Goal: Task Accomplishment & Management: Use online tool/utility

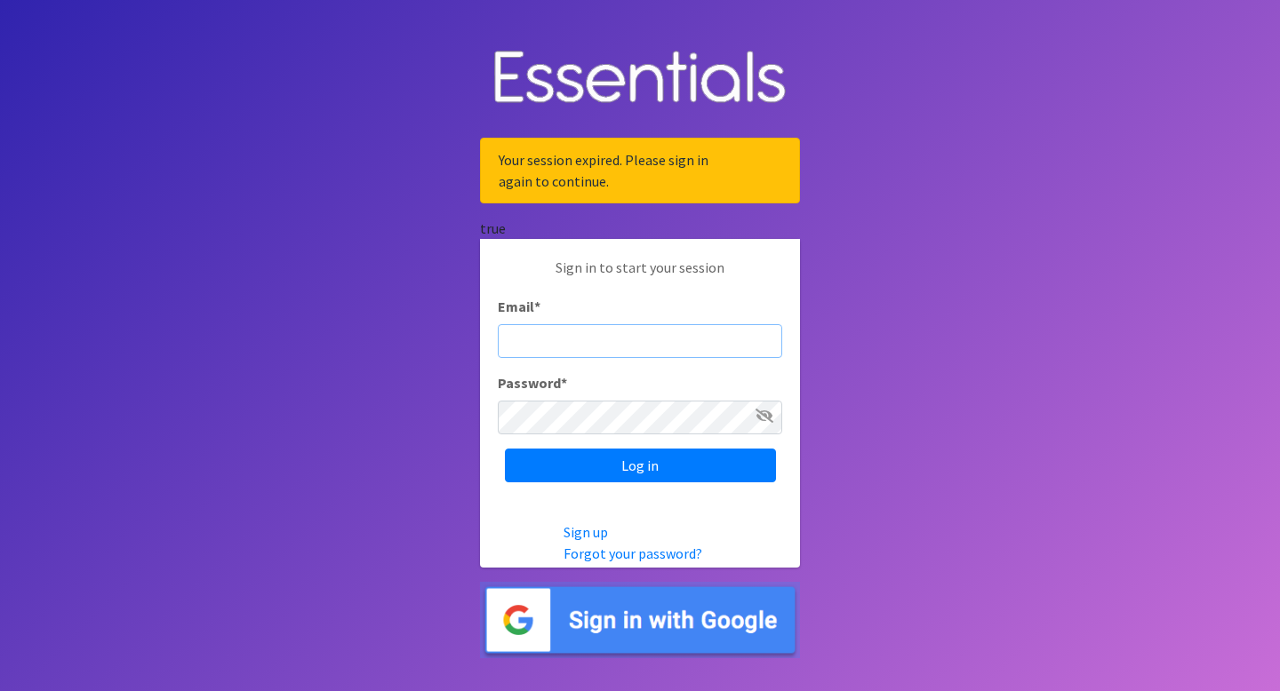
type input "diaperbank@jlno.org"
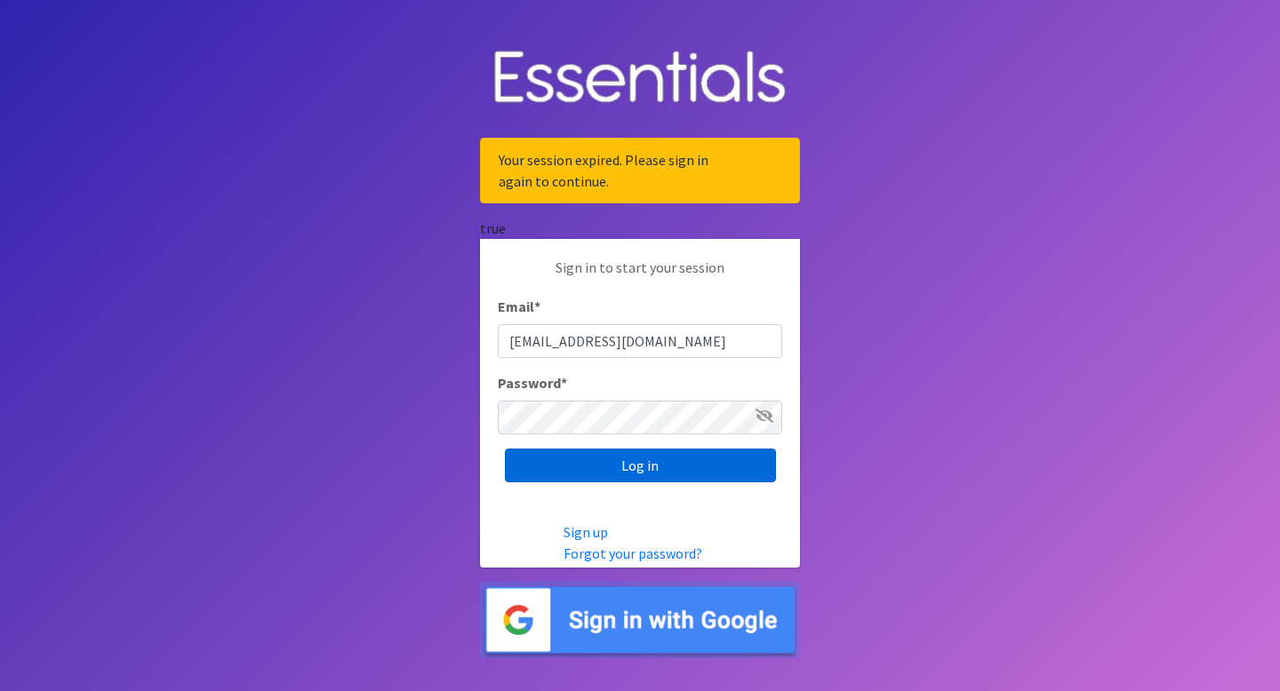
click at [660, 466] on input "Log in" at bounding box center [640, 466] width 271 height 34
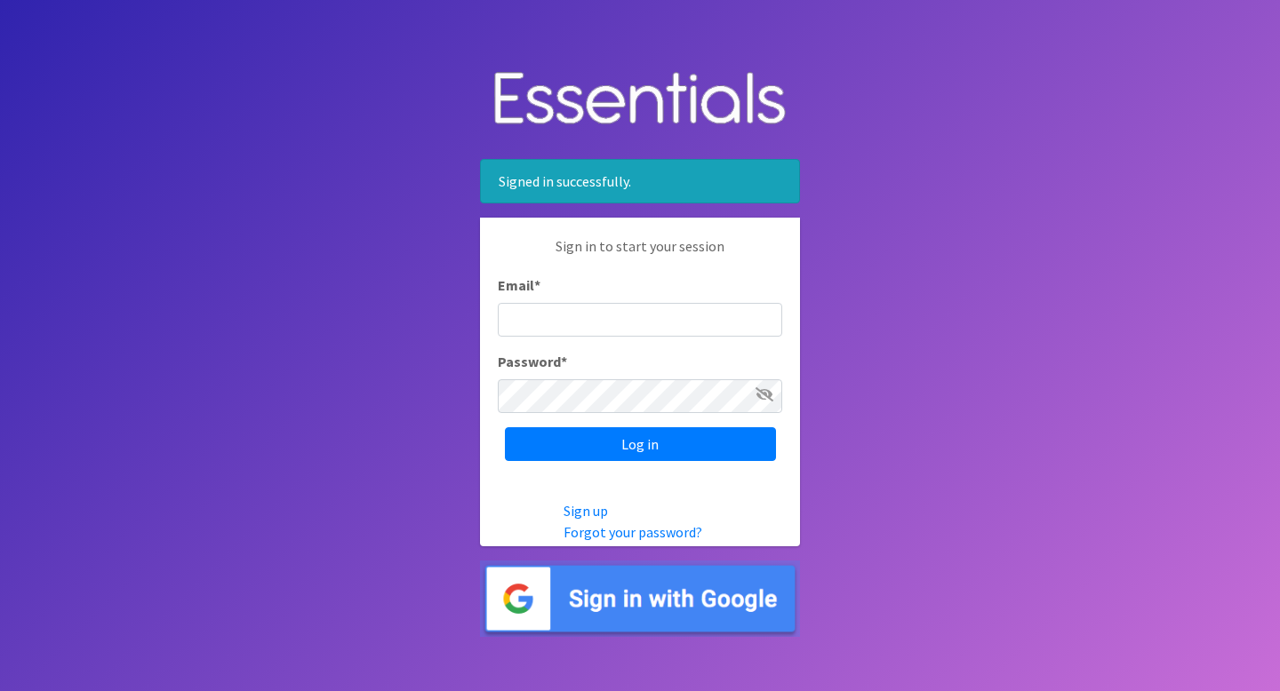
type input "diaperbank@jlno.org"
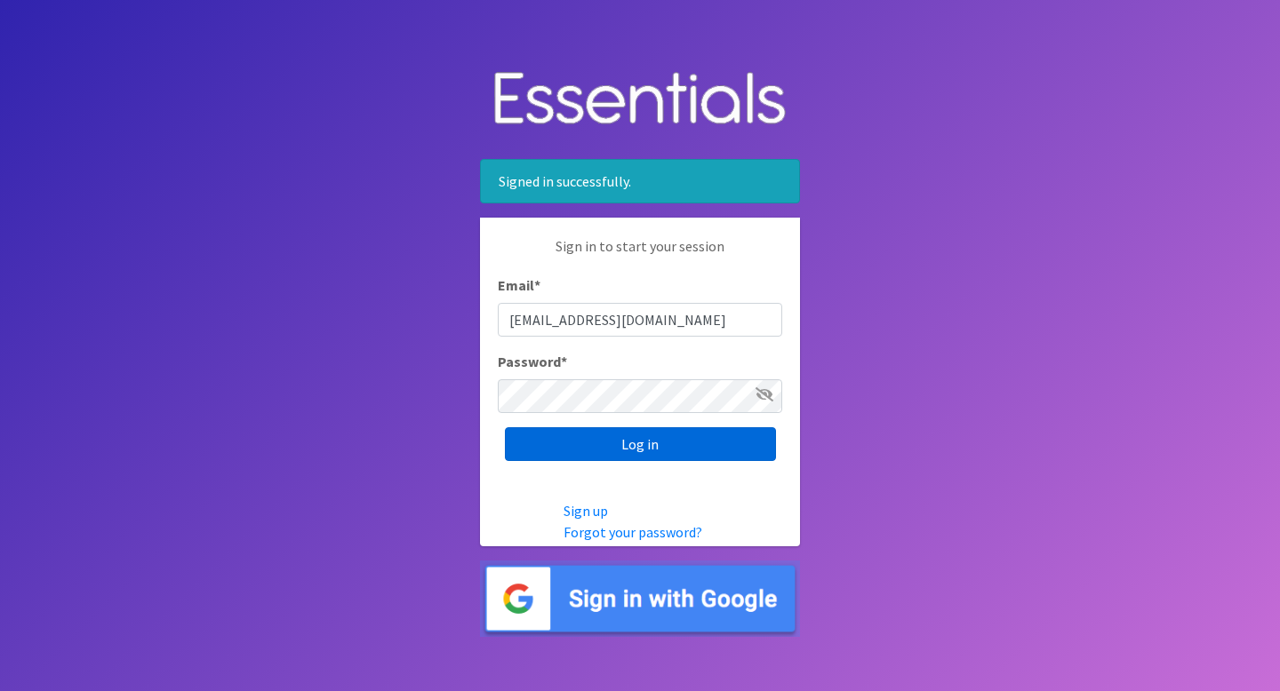
click at [636, 455] on input "Log in" at bounding box center [640, 444] width 271 height 34
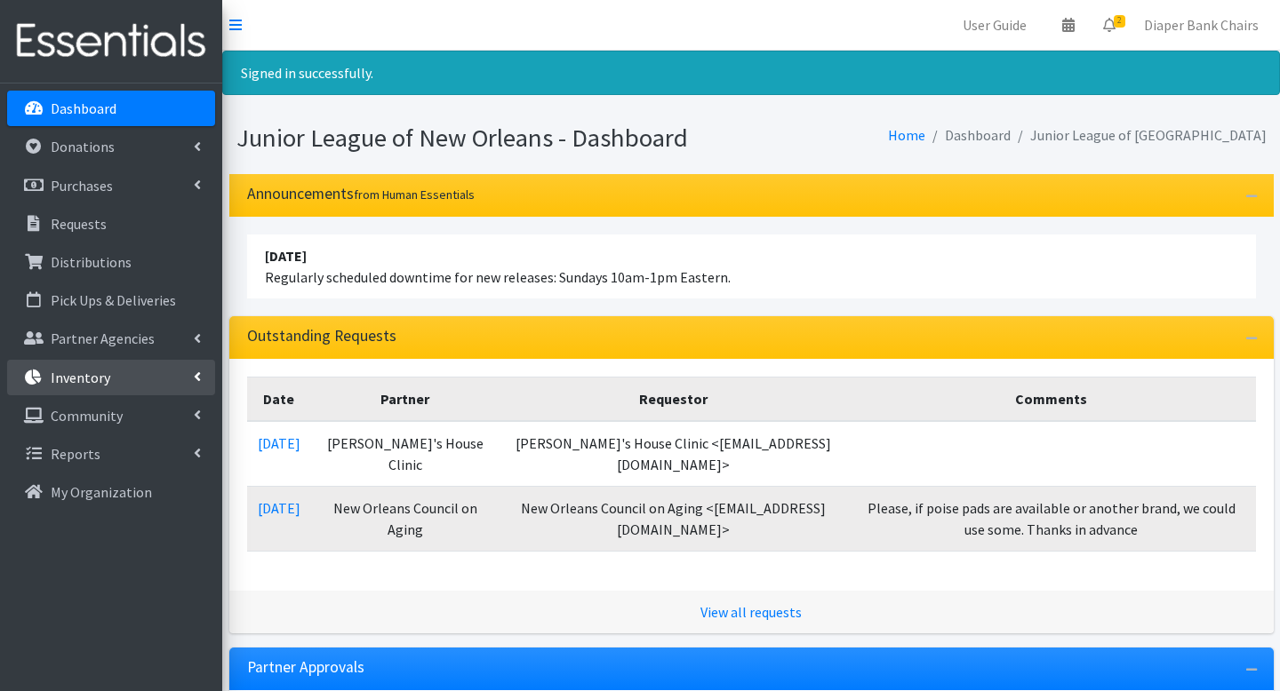
click at [67, 369] on p "Inventory" at bounding box center [81, 378] width 60 height 18
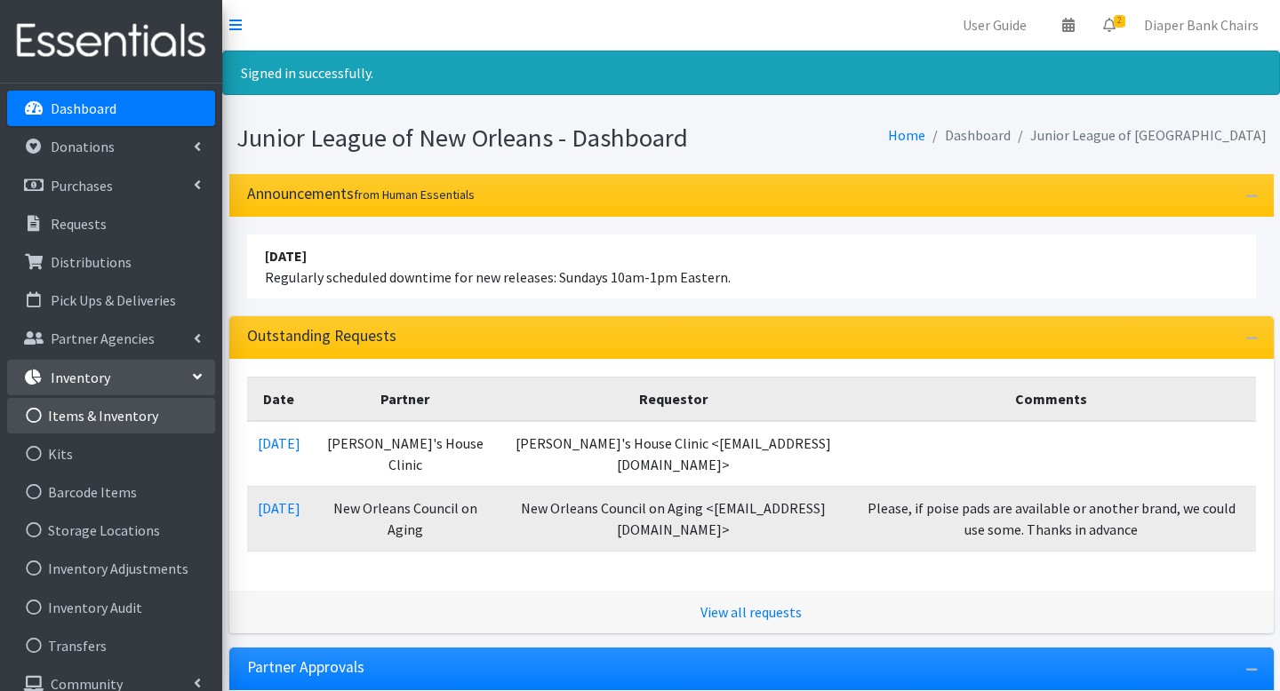
click at [104, 421] on link "Items & Inventory" at bounding box center [111, 416] width 208 height 36
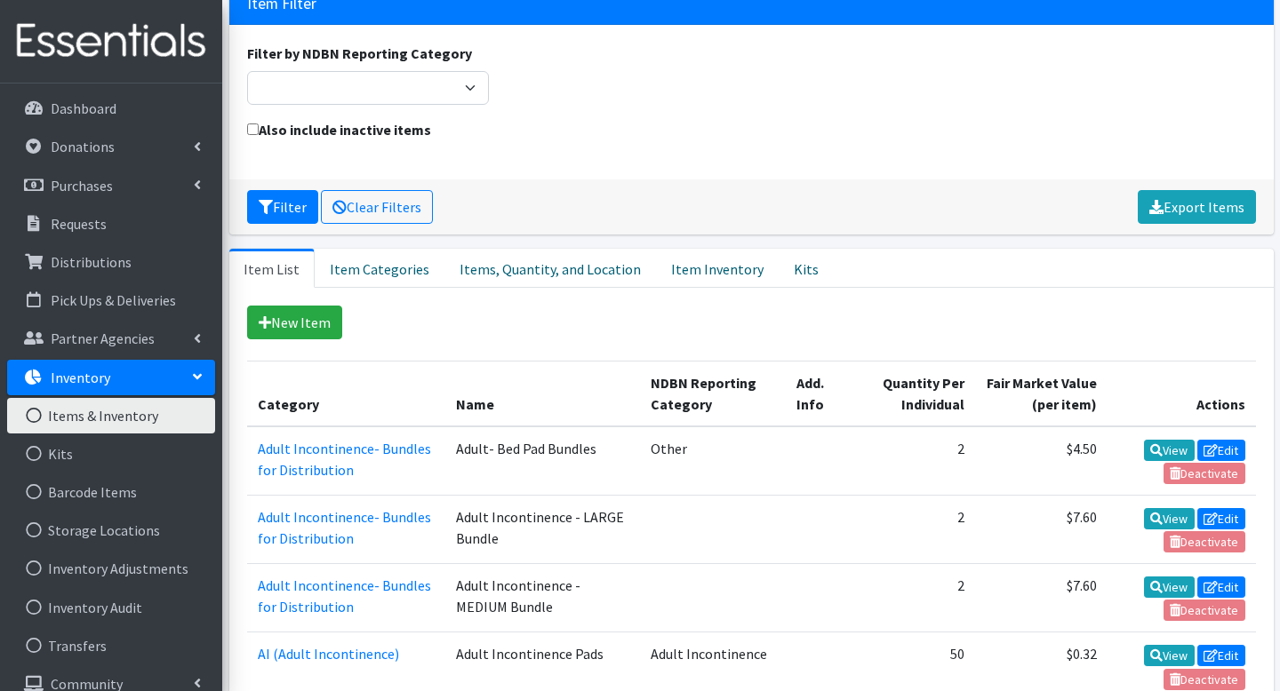
scroll to position [138, 0]
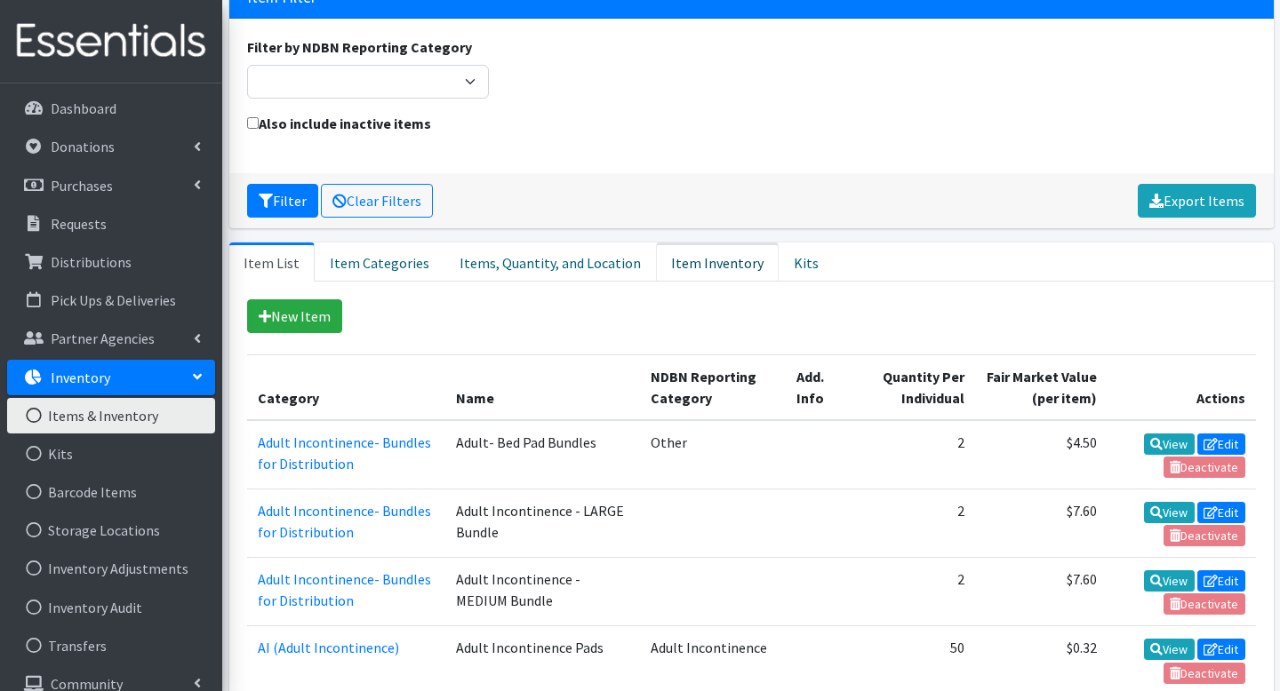
click at [714, 261] on link "Item Inventory" at bounding box center [717, 262] width 123 height 39
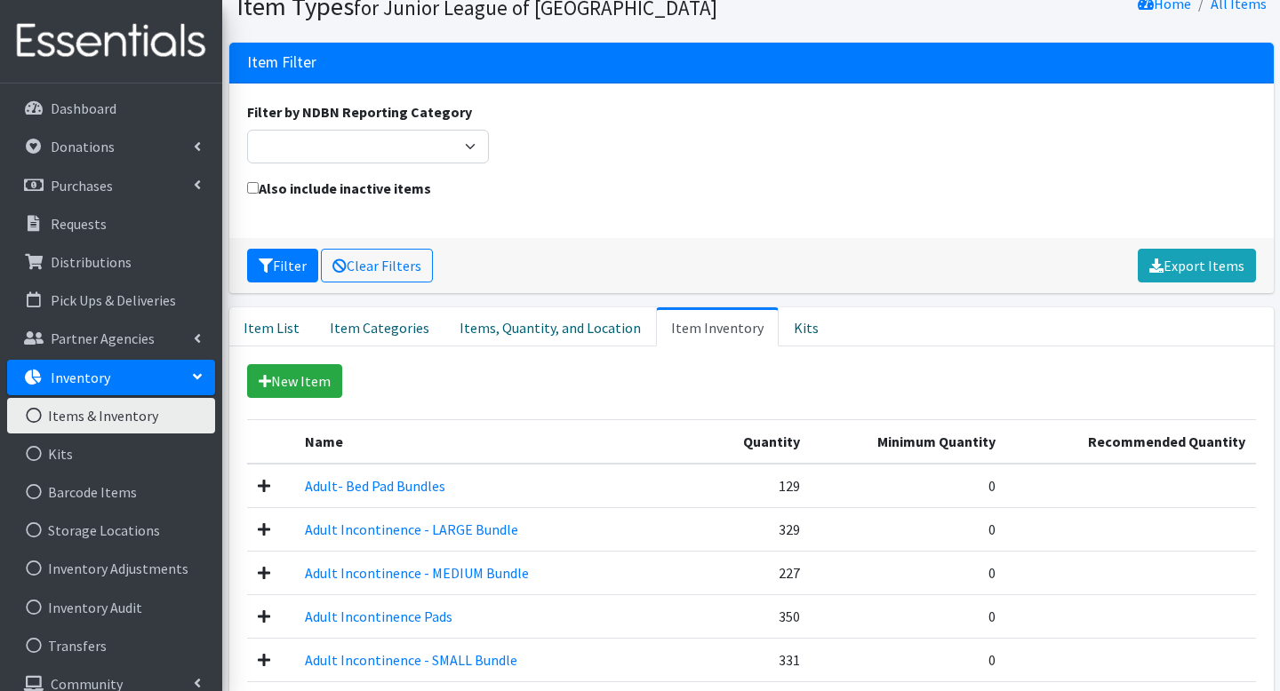
scroll to position [0, 0]
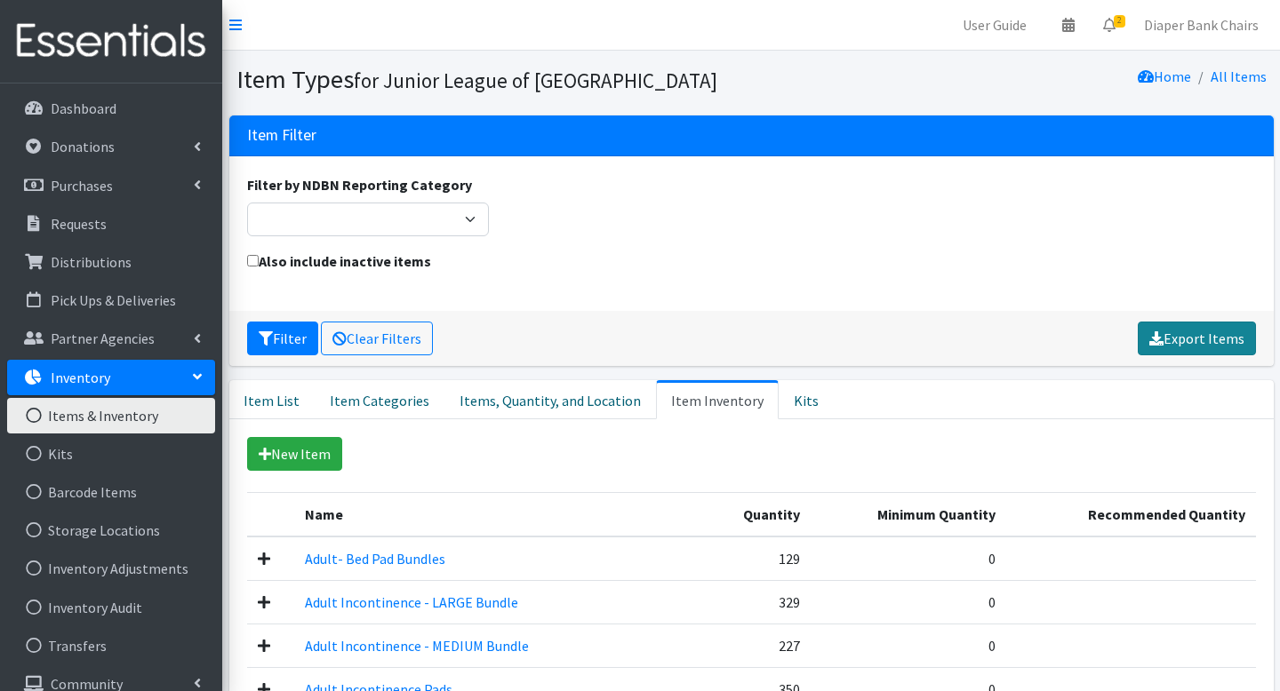
click at [1184, 338] on link "Export Items" at bounding box center [1197, 339] width 118 height 34
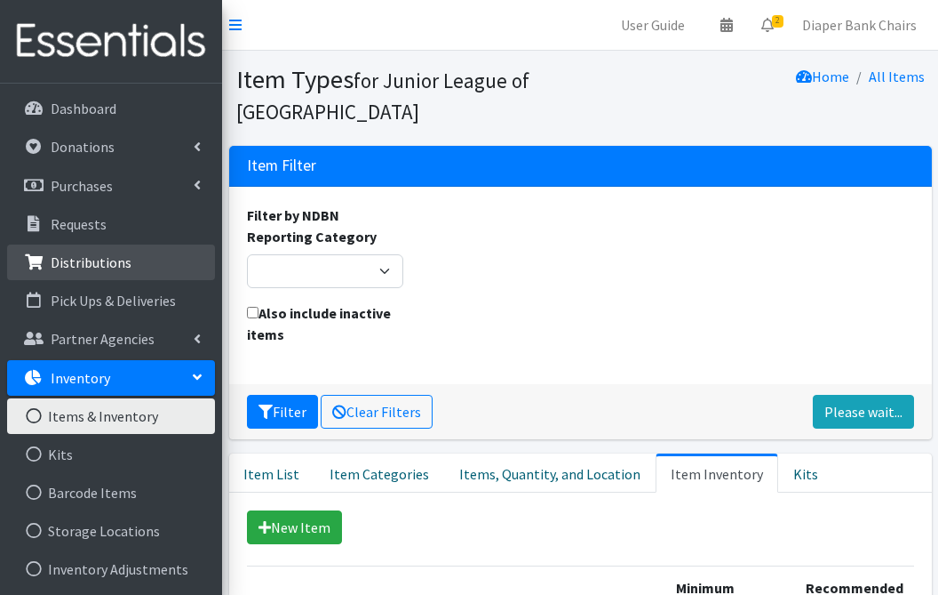
click at [113, 269] on p "Distributions" at bounding box center [91, 262] width 81 height 18
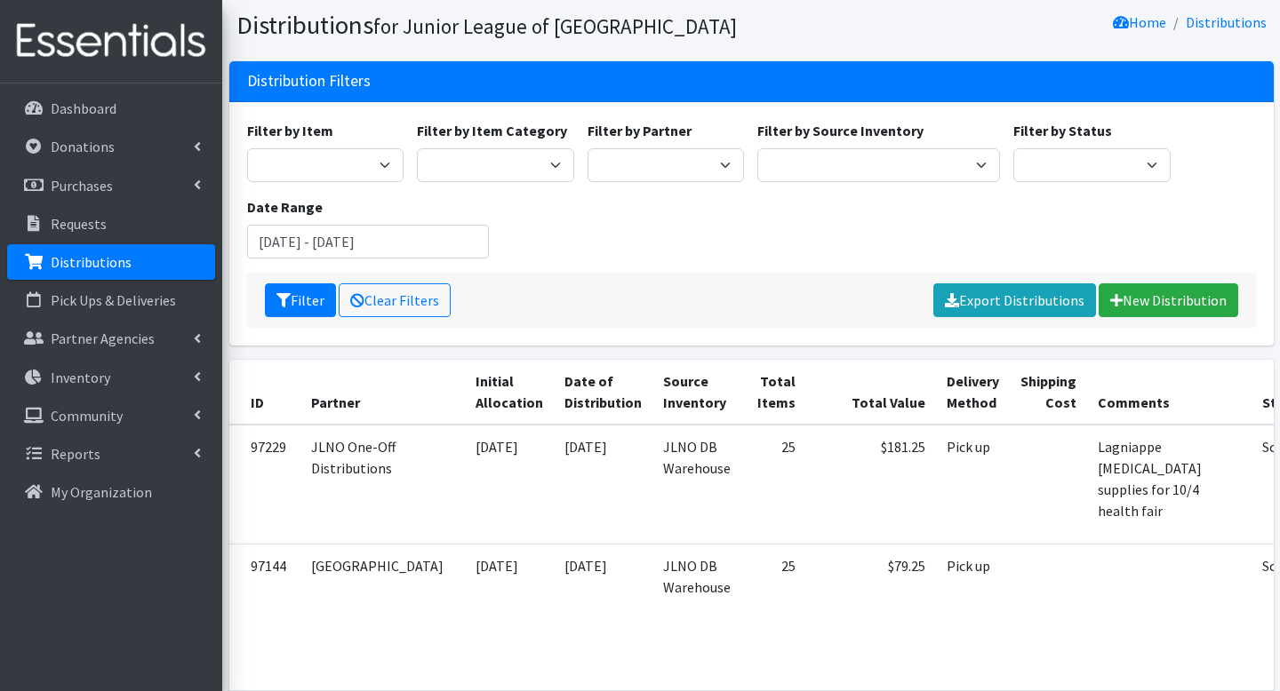
scroll to position [55, 0]
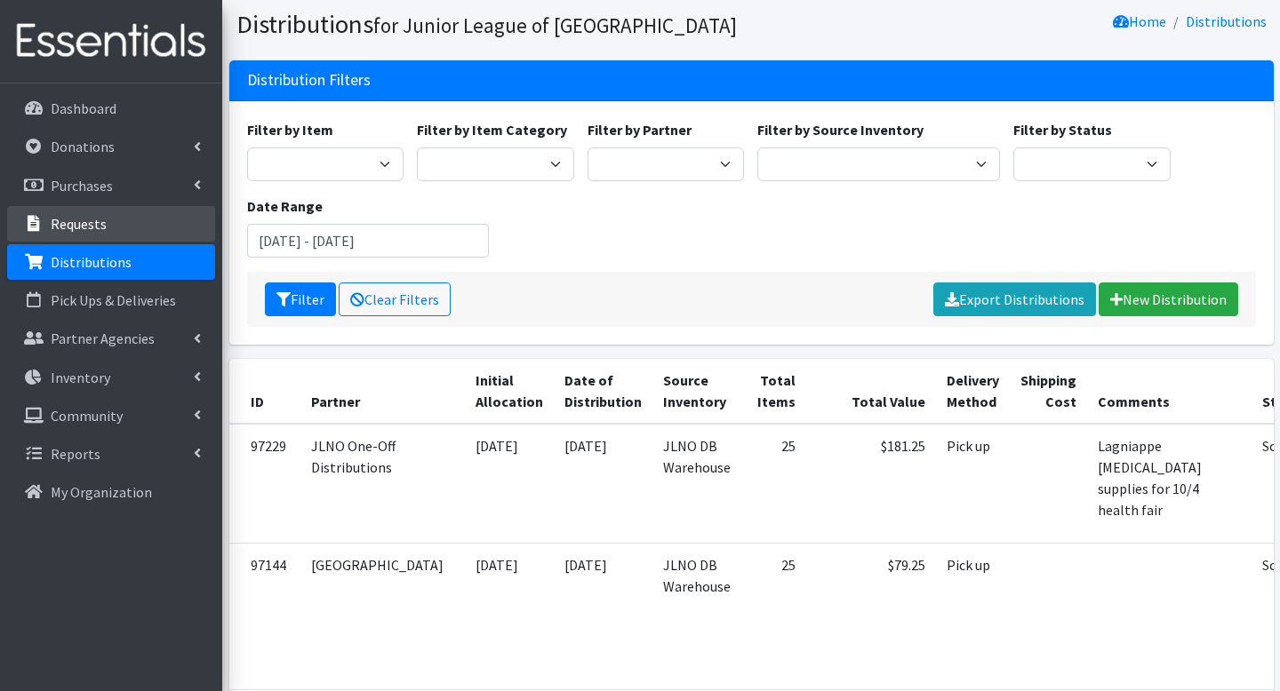
click at [116, 242] on li "Requests" at bounding box center [111, 225] width 208 height 38
click at [377, 249] on input "August 3, 2025 - November 3, 2025" at bounding box center [368, 241] width 243 height 34
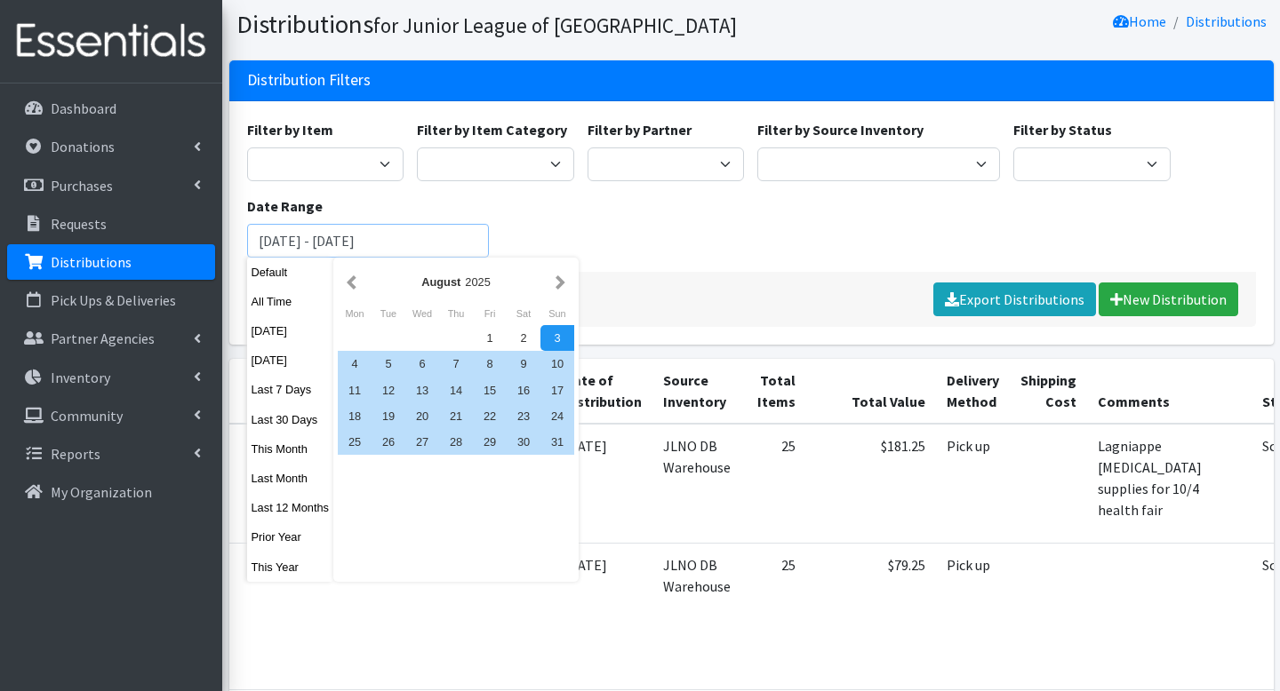
click at [308, 243] on input "August 3, 2025 - November 3, 2025" at bounding box center [368, 241] width 243 height 34
drag, startPoint x: 308, startPoint y: 243, endPoint x: 196, endPoint y: 243, distance: 112.9
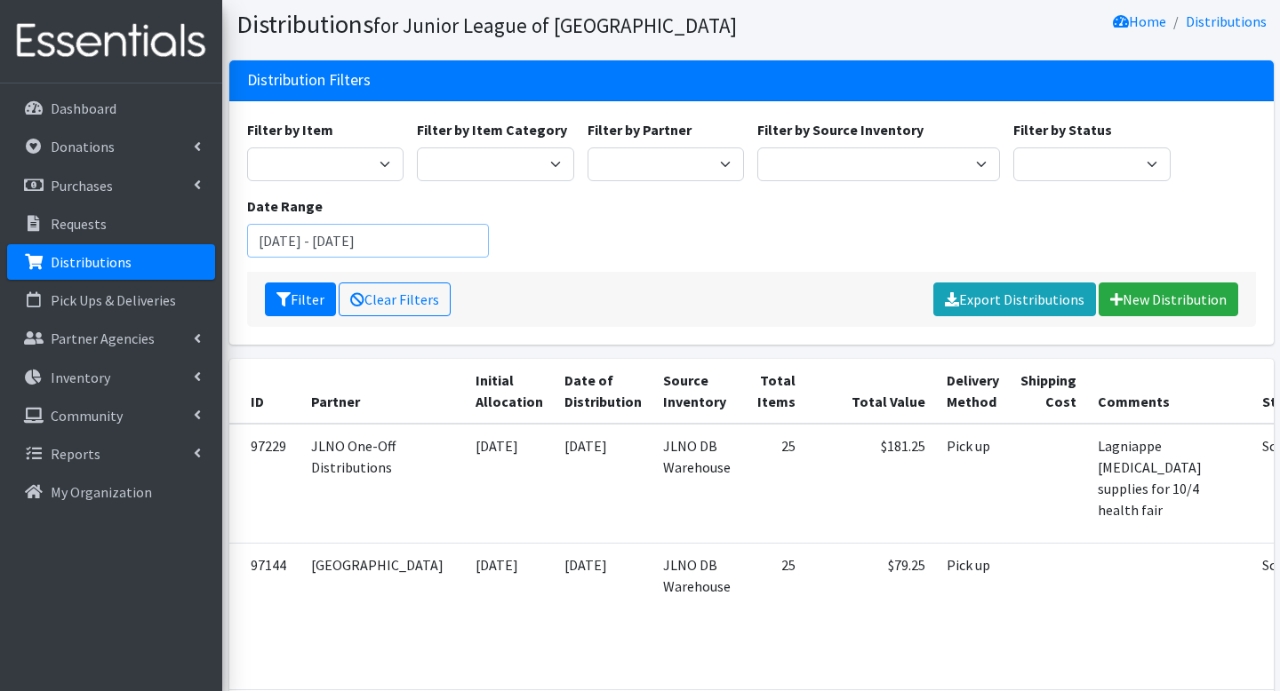
click at [459, 249] on input "[DATE] - [DATE]" at bounding box center [368, 241] width 243 height 34
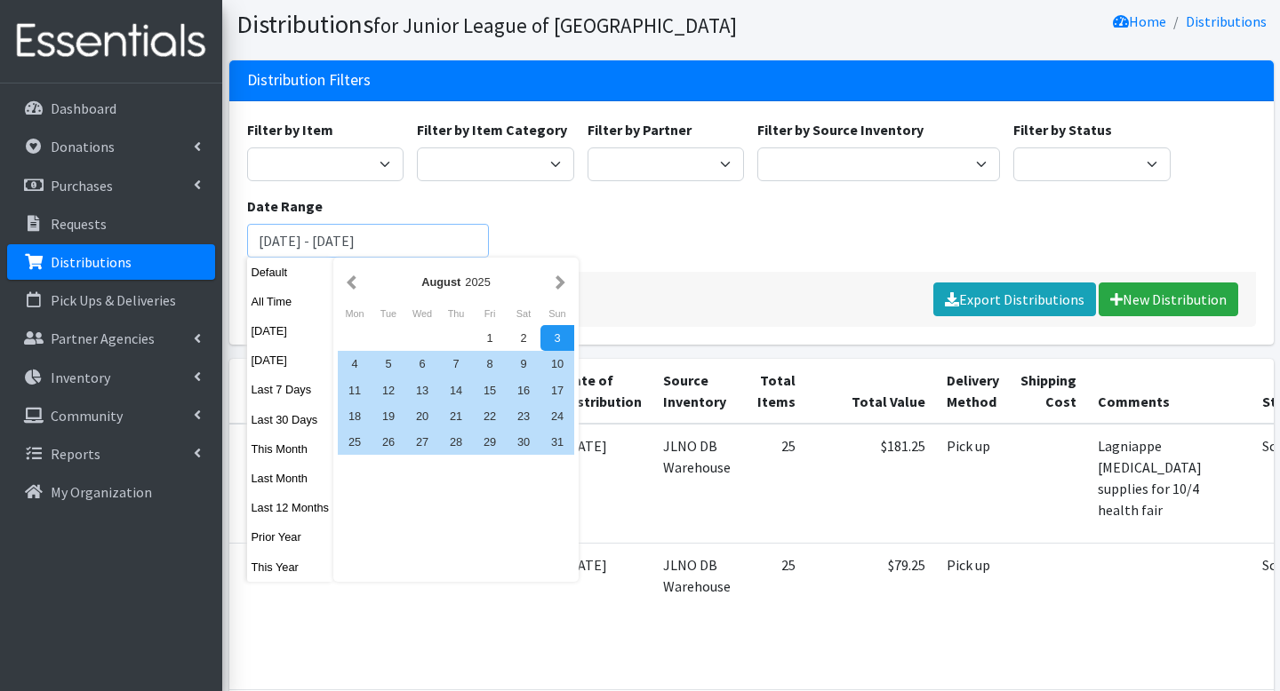
type input "[DATE] - [DATE]"
click at [547, 236] on div "Filter by Item Adult- Bed Pad Bundles Adult Diapers Adult Incontinence - LARGE …" at bounding box center [751, 195] width 1022 height 153
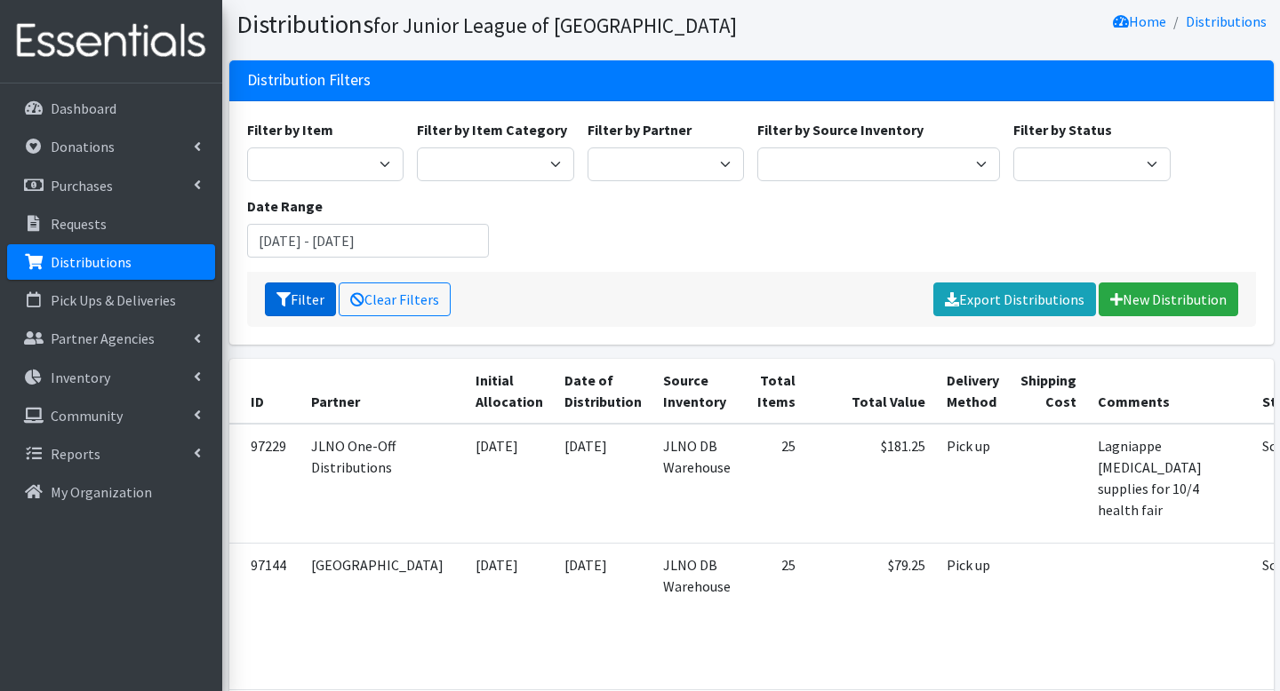
click at [294, 290] on button "Filter" at bounding box center [300, 300] width 71 height 34
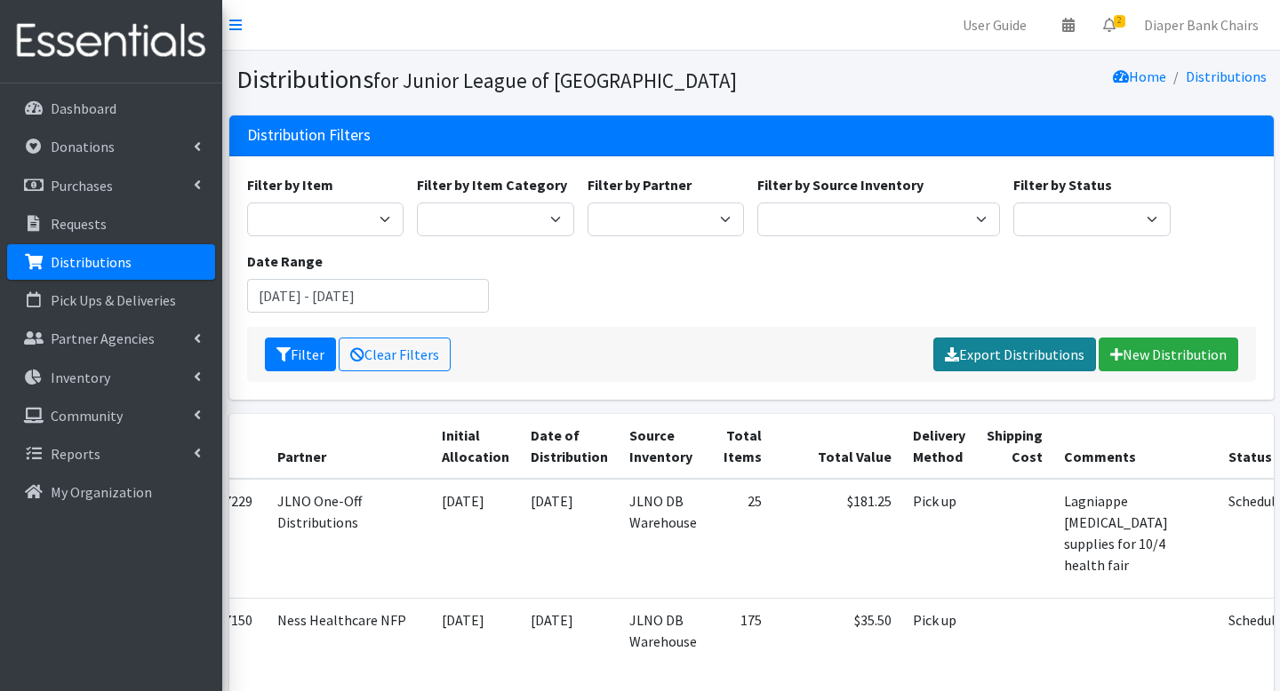
click at [1028, 357] on link "Export Distributions" at bounding box center [1014, 355] width 163 height 34
